Goal: Information Seeking & Learning: Learn about a topic

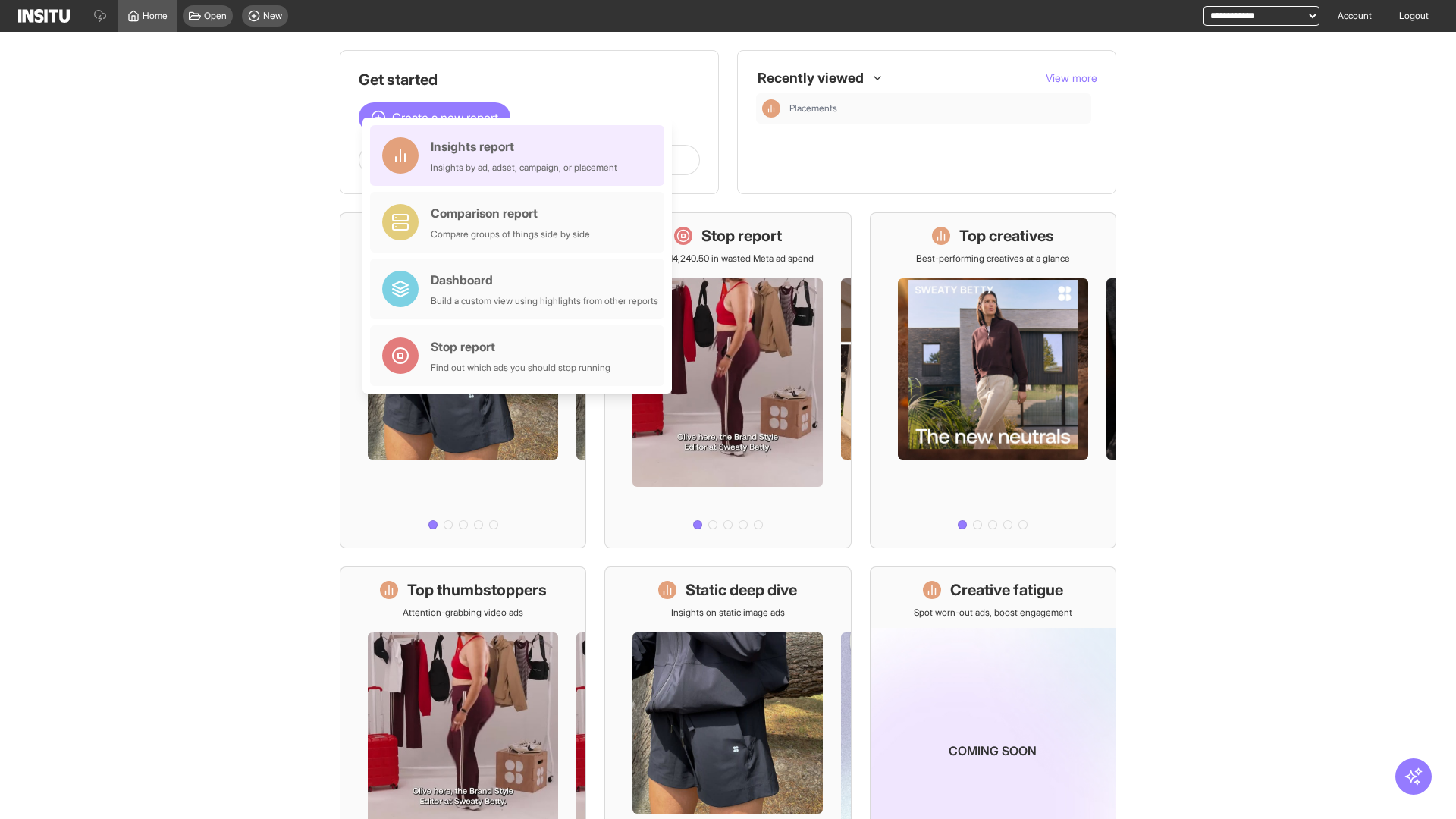
click at [521, 155] on div "Insights report Insights by ad, adset, campaign, or placement" at bounding box center [524, 155] width 186 height 36
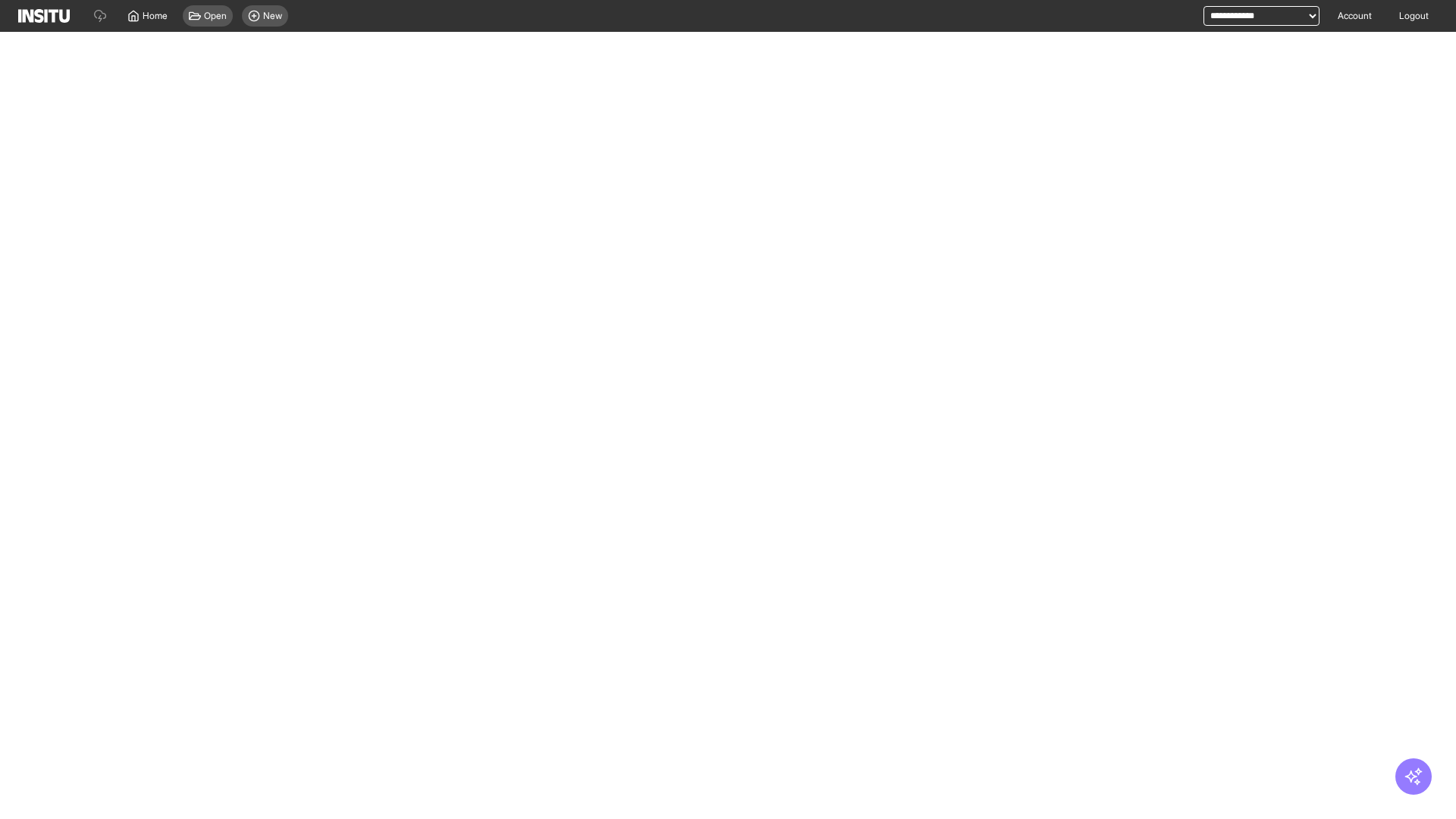
select select "**"
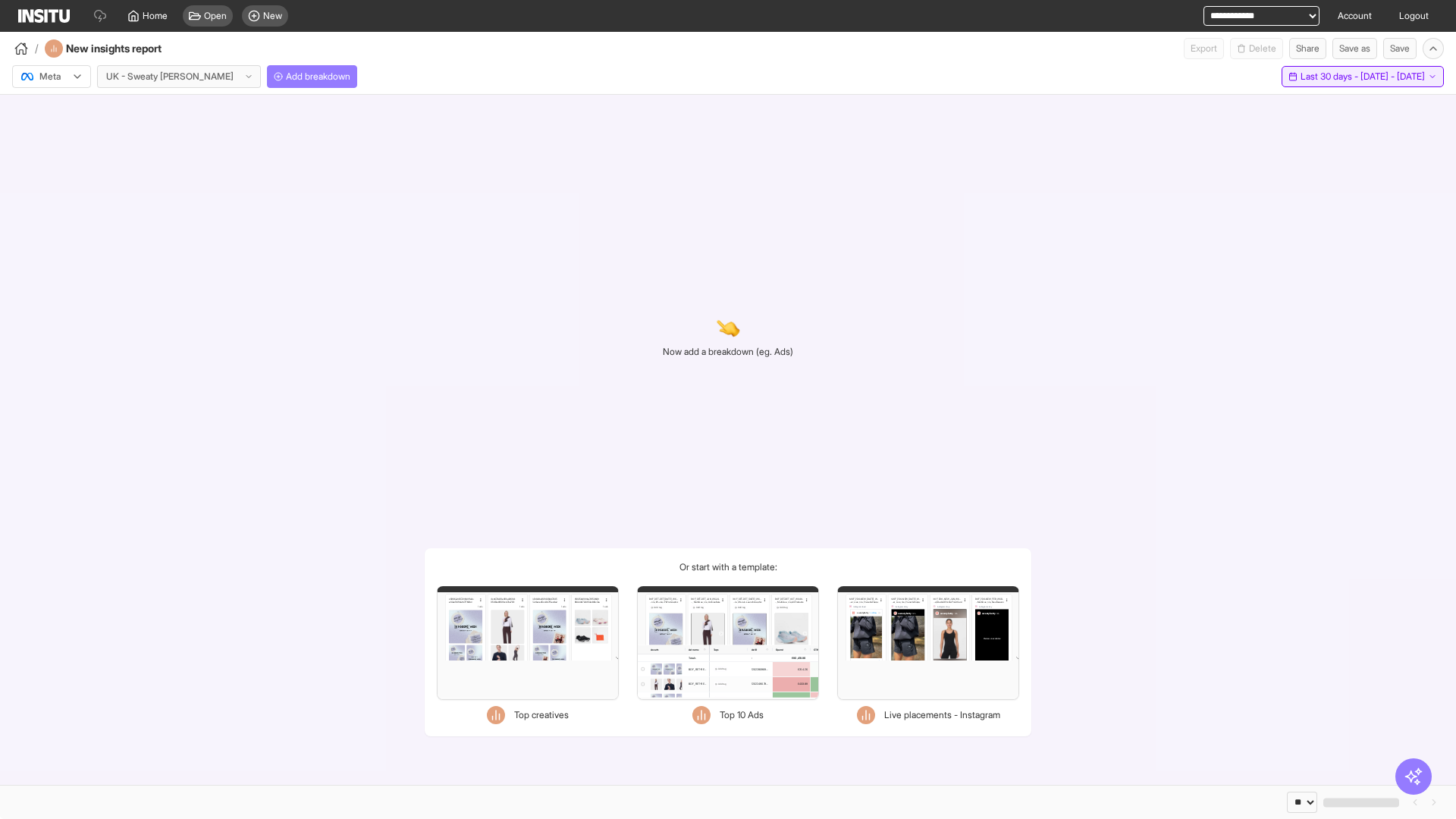
click at [1329, 77] on span "Last 30 days - [DATE] - [DATE]" at bounding box center [1363, 76] width 125 height 12
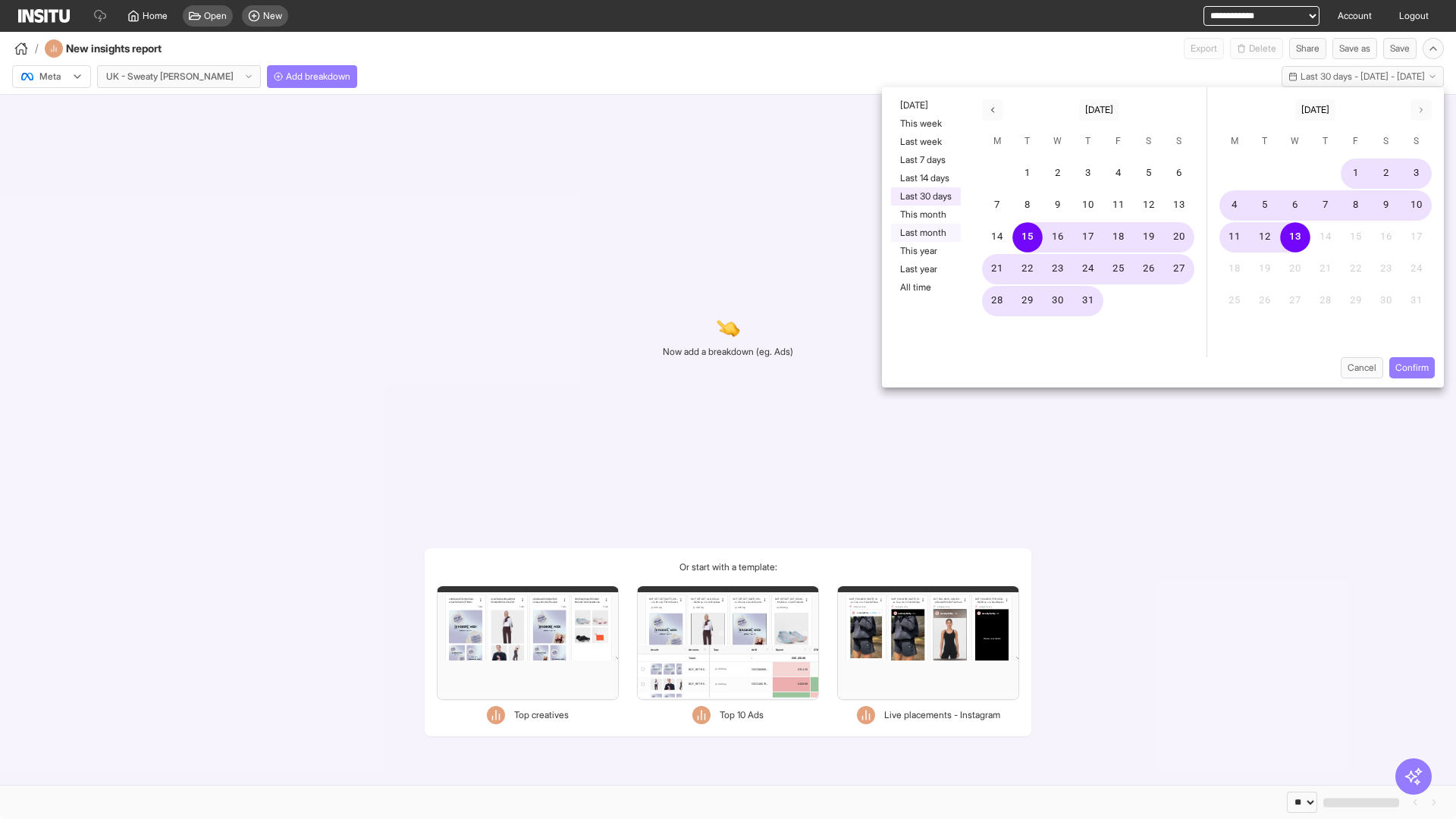
click at [924, 233] on button "Last month" at bounding box center [926, 232] width 69 height 18
